Goal: Task Accomplishment & Management: Use online tool/utility

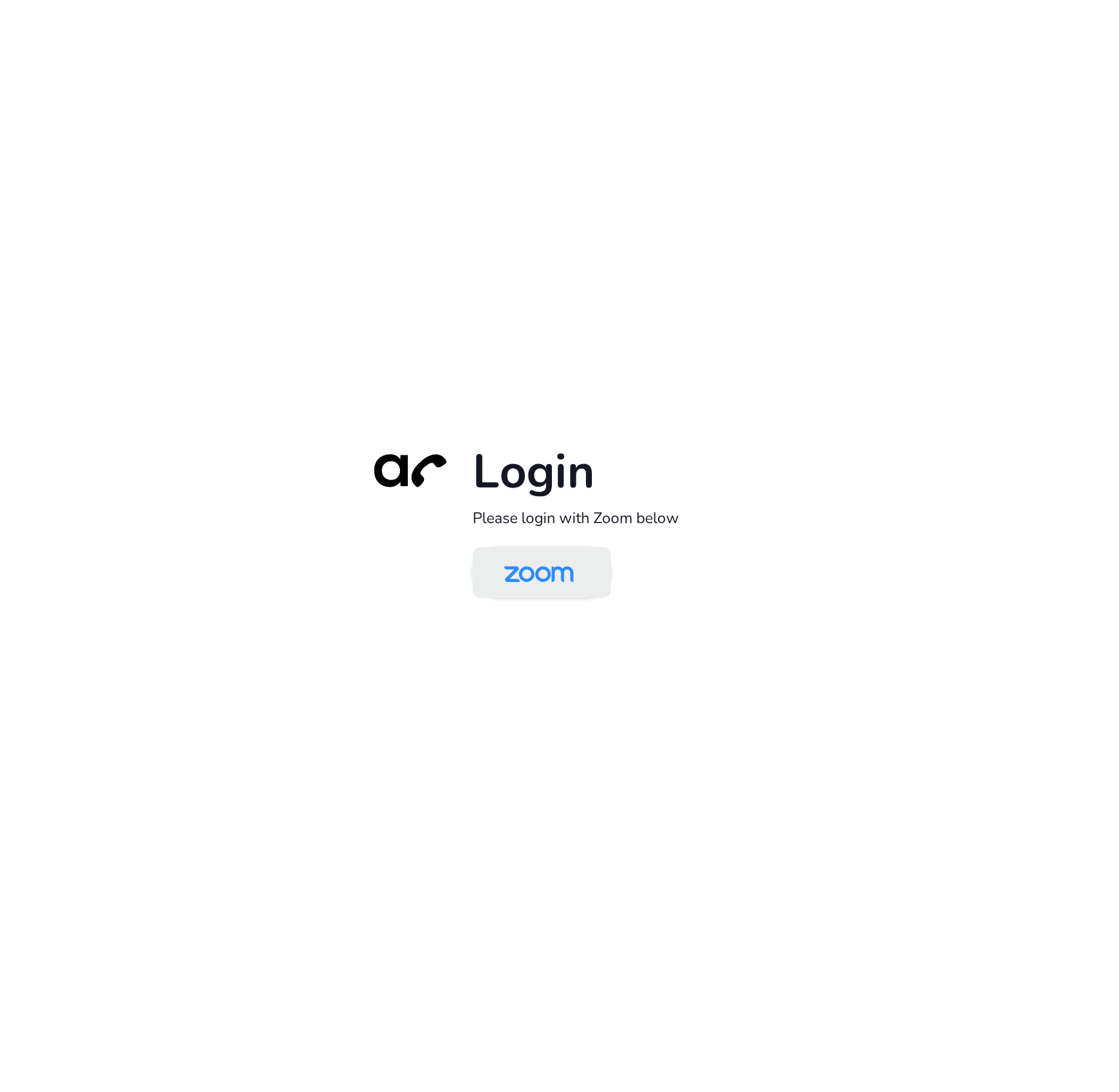
click at [552, 565] on img at bounding box center [539, 574] width 101 height 48
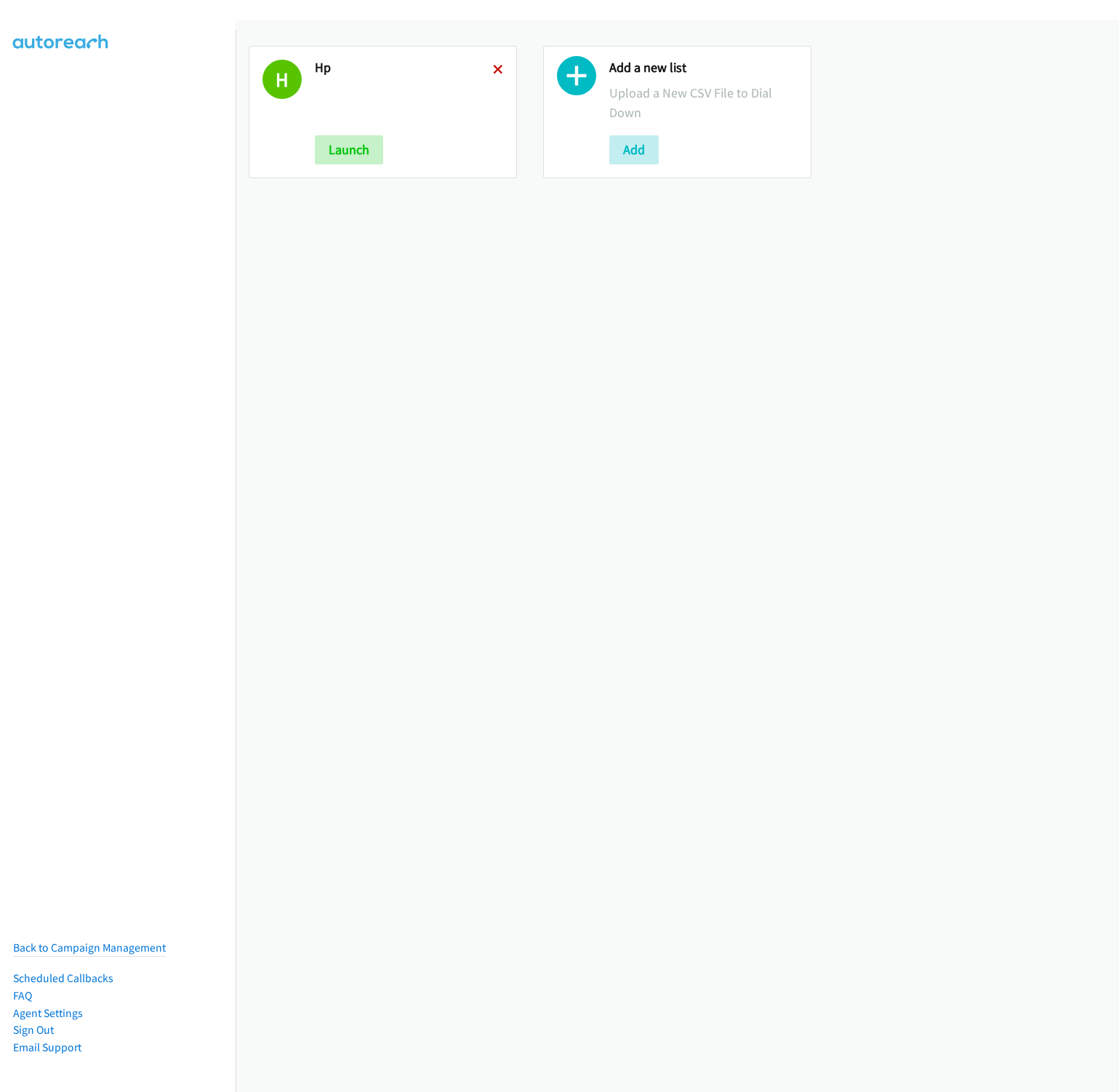
click at [493, 69] on icon at bounding box center [498, 70] width 10 height 10
click at [339, 138] on button "Add" at bounding box center [339, 150] width 49 height 29
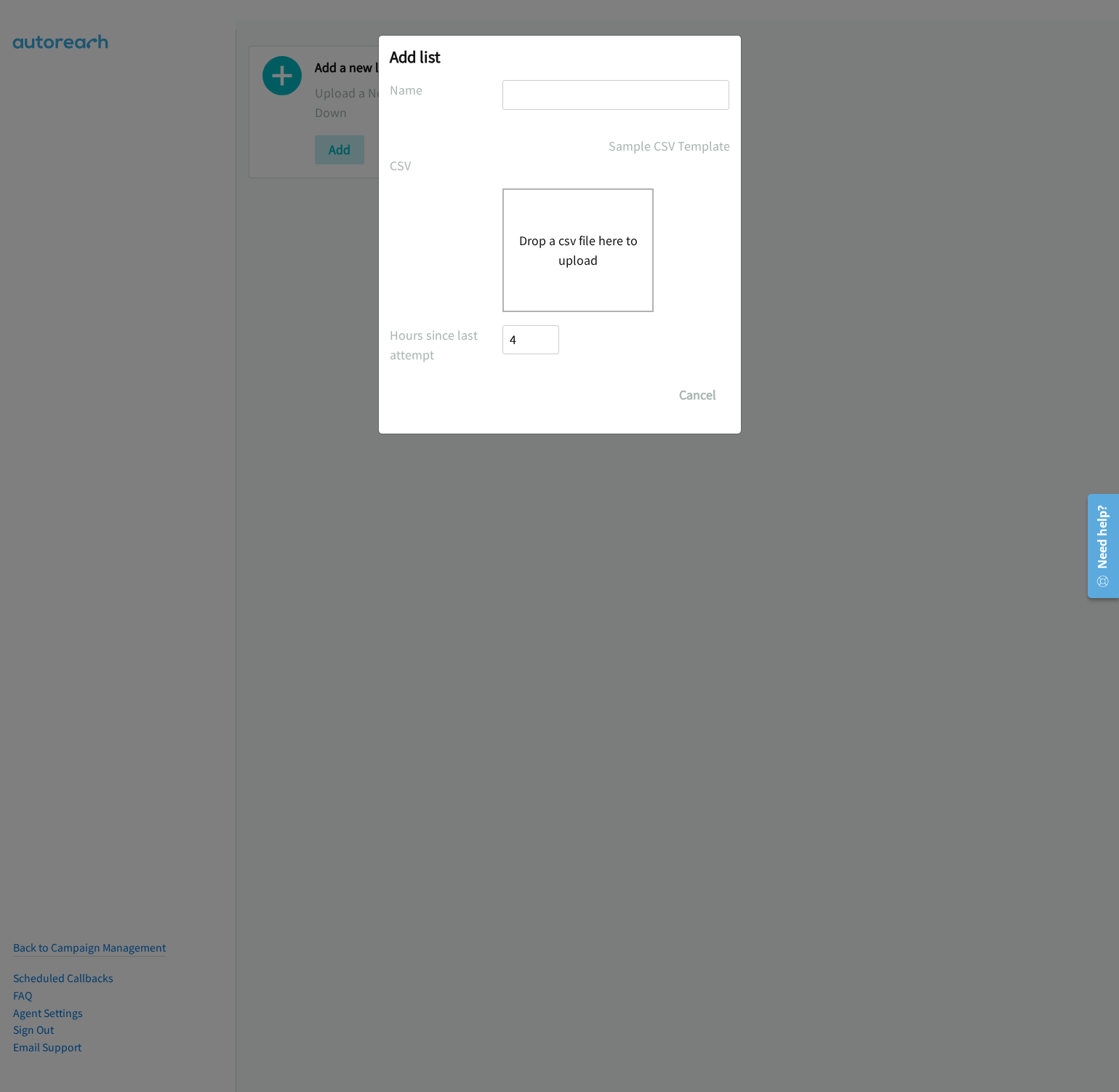
click at [539, 105] on input "text" at bounding box center [616, 94] width 227 height 30
type input "HP"
click at [597, 264] on button "Drop a csv file here to upload" at bounding box center [577, 250] width 119 height 39
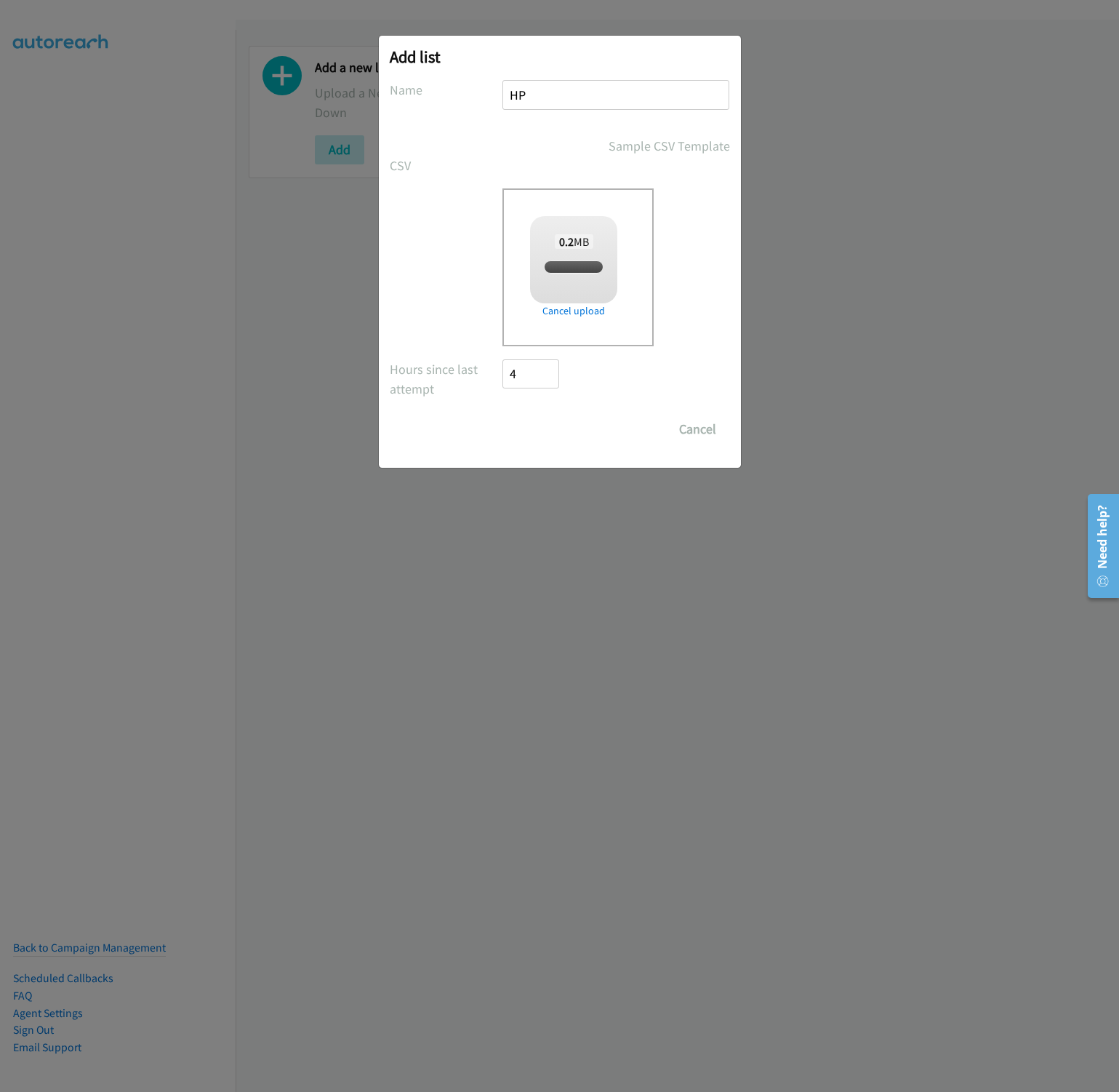
checkbox input "true"
click at [546, 434] on input "Save List" at bounding box center [541, 429] width 76 height 29
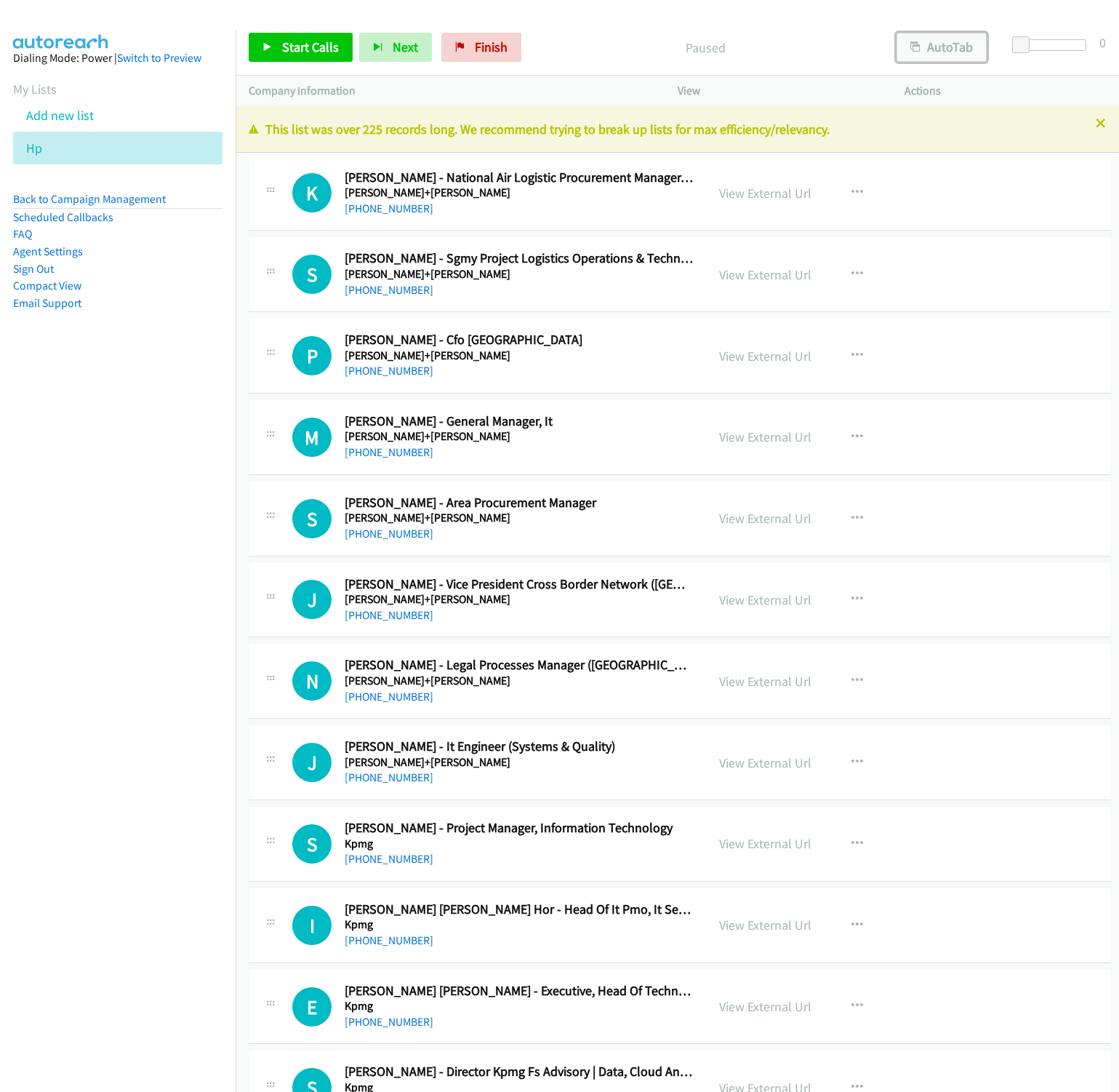
click at [908, 61] on button "AutoTab" at bounding box center [941, 48] width 91 height 29
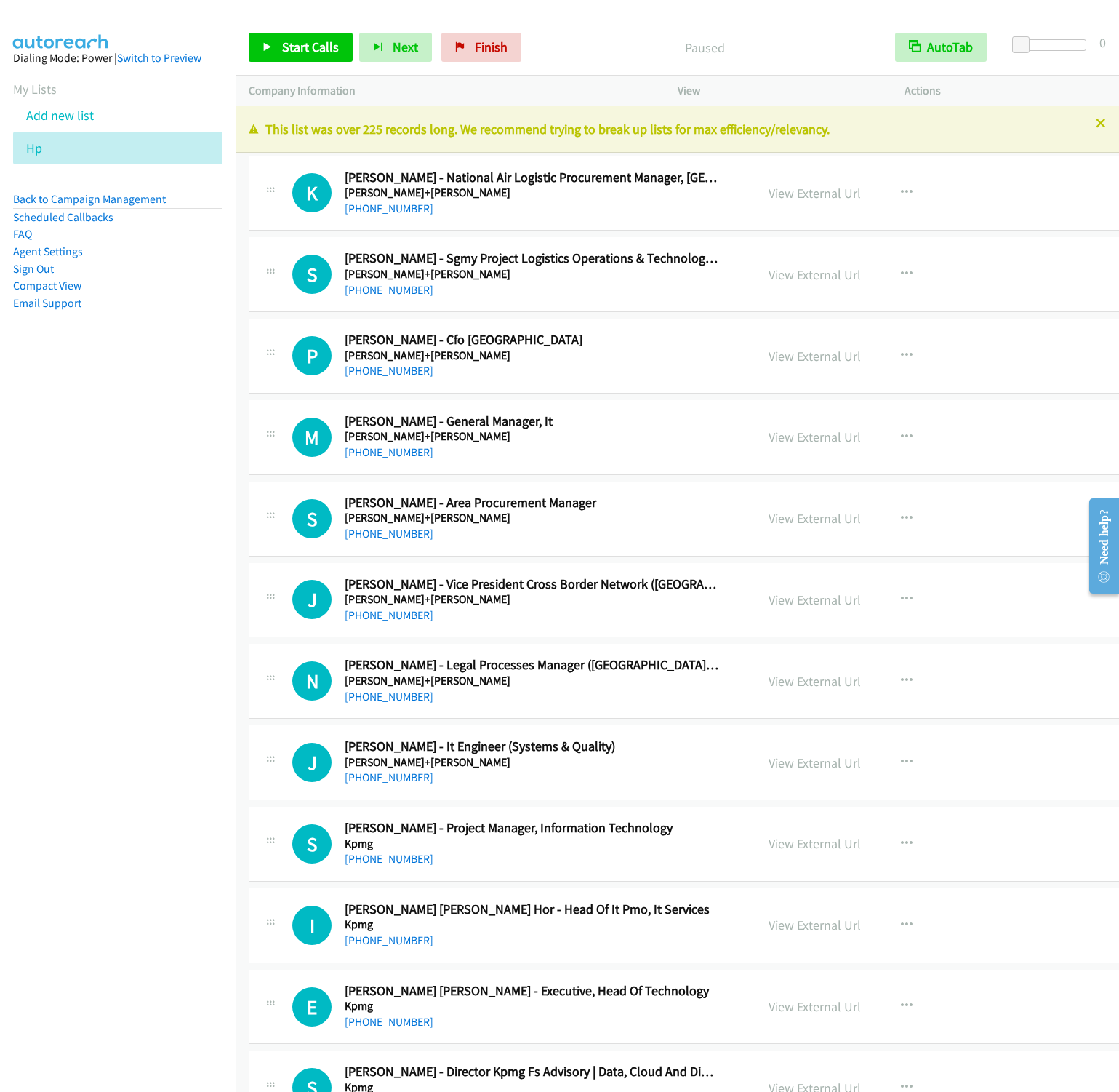
click at [206, 450] on nav "Dialing Mode: Power | Switch to Preview My Lists Add new list Hp Back to Campai…" at bounding box center [118, 576] width 236 height 1092
click at [285, 55] on link "Start Calls" at bounding box center [301, 48] width 104 height 29
click at [769, 197] on link "View External Url" at bounding box center [814, 193] width 92 height 16
